Goal: Task Accomplishment & Management: Manage account settings

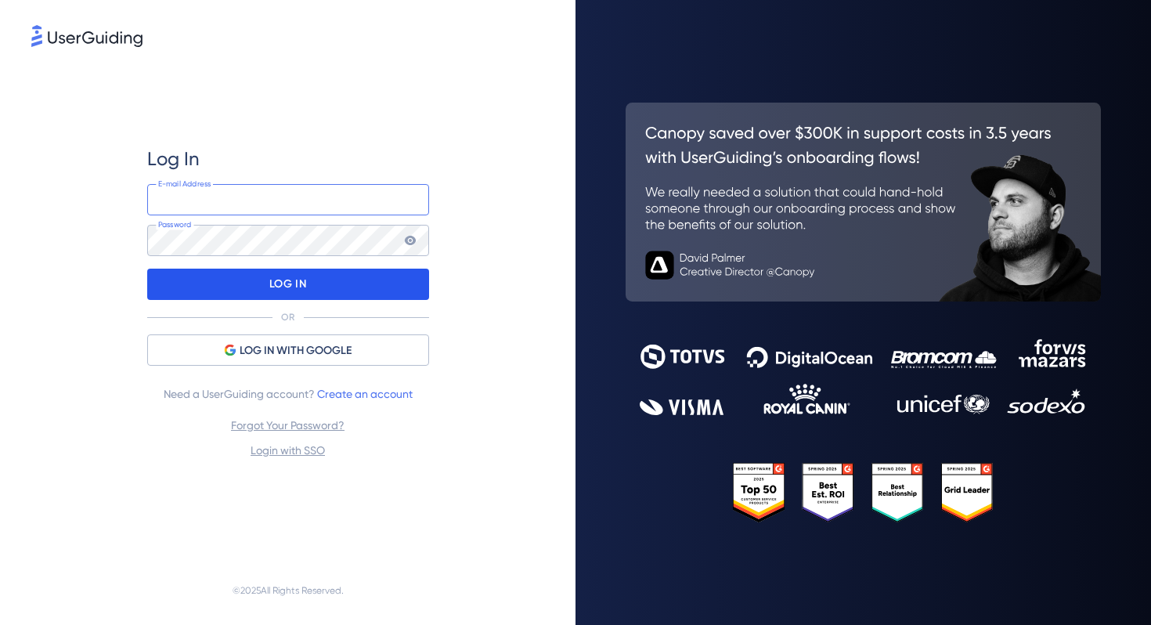
type input "[EMAIL_ADDRESS][DOMAIN_NAME]"
click at [339, 292] on div "LOG IN" at bounding box center [288, 284] width 282 height 31
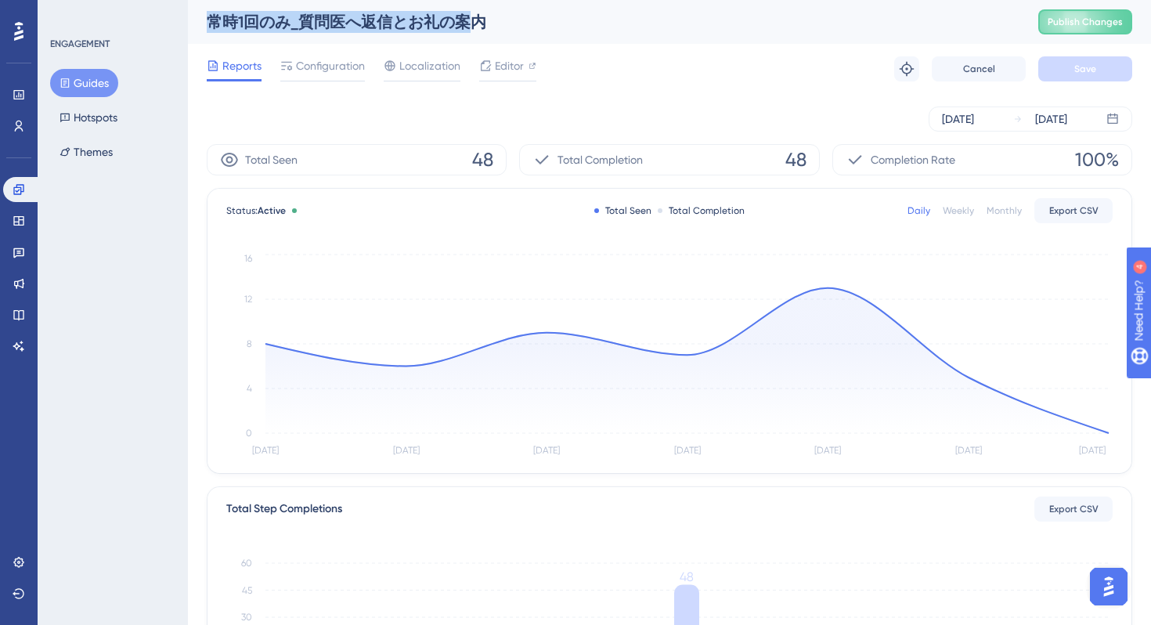
drag, startPoint x: 208, startPoint y: 25, endPoint x: 478, endPoint y: 30, distance: 270.2
click at [478, 30] on div "常時1回のみ_質問医へ返信とお礼の案内" at bounding box center [603, 22] width 792 height 22
click at [199, 28] on div "常時1回のみ_質問医へ返信とお礼の案内 Publish Changes" at bounding box center [669, 22] width 963 height 44
drag, startPoint x: 207, startPoint y: 21, endPoint x: 490, endPoint y: 25, distance: 282.7
click at [490, 25] on div "常時1回のみ_質問医へ返信とお礼の案内" at bounding box center [603, 22] width 792 height 22
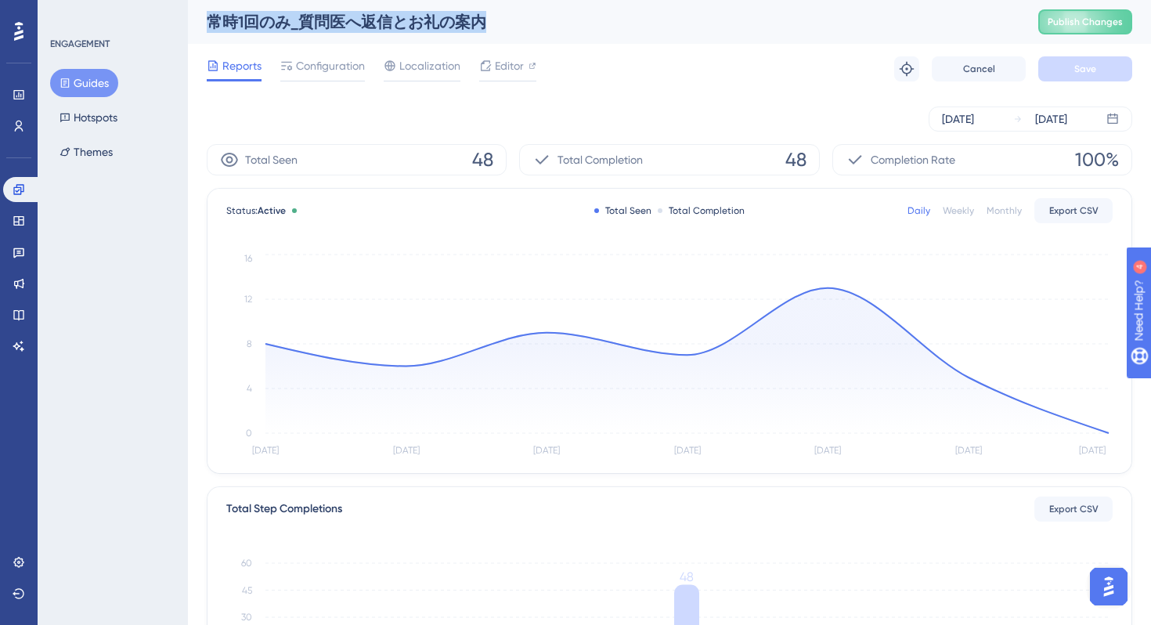
copy div "常時1回のみ_質問医へ返信とお礼の案内"
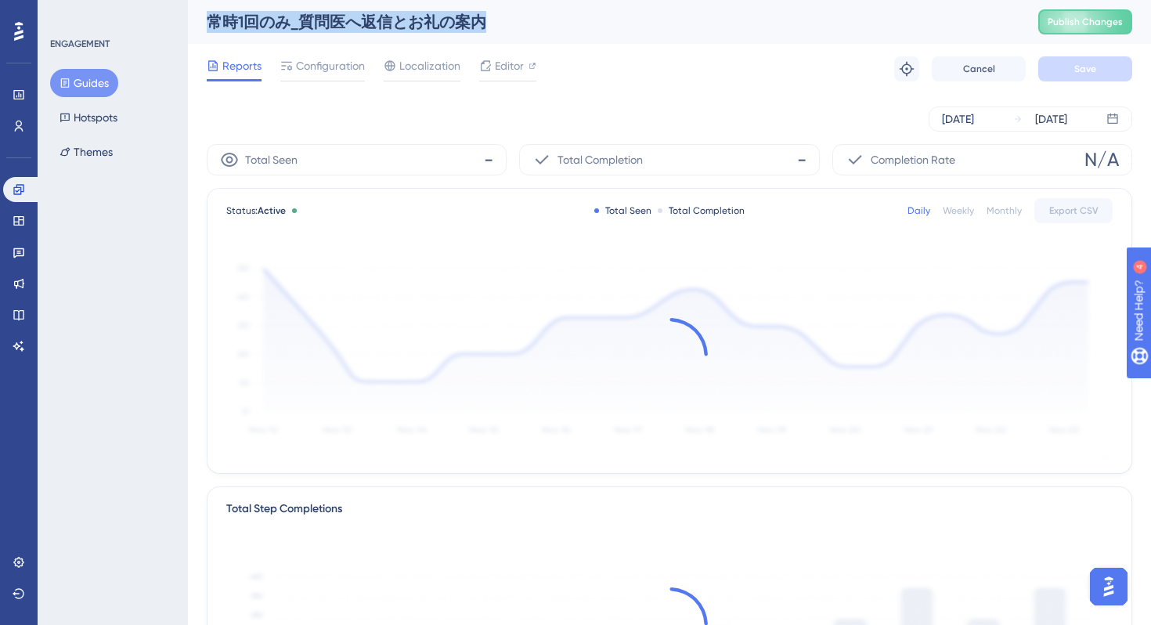
click at [697, 29] on div "常時1回のみ_質問医へ返信とお礼の案内" at bounding box center [603, 22] width 792 height 22
